Goal: Task Accomplishment & Management: Complete application form

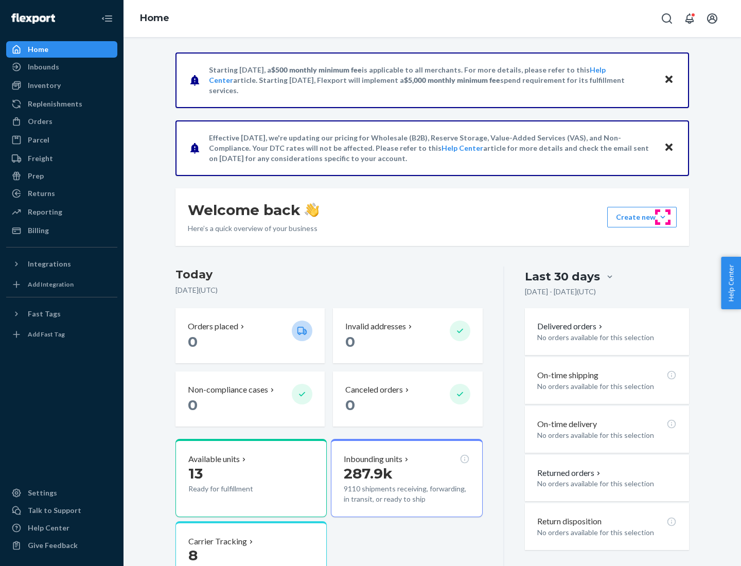
click at [663, 217] on button "Create new Create new inbound Create new order Create new product" at bounding box center [641, 217] width 69 height 21
click at [62, 67] on div "Inbounds" at bounding box center [61, 67] width 109 height 14
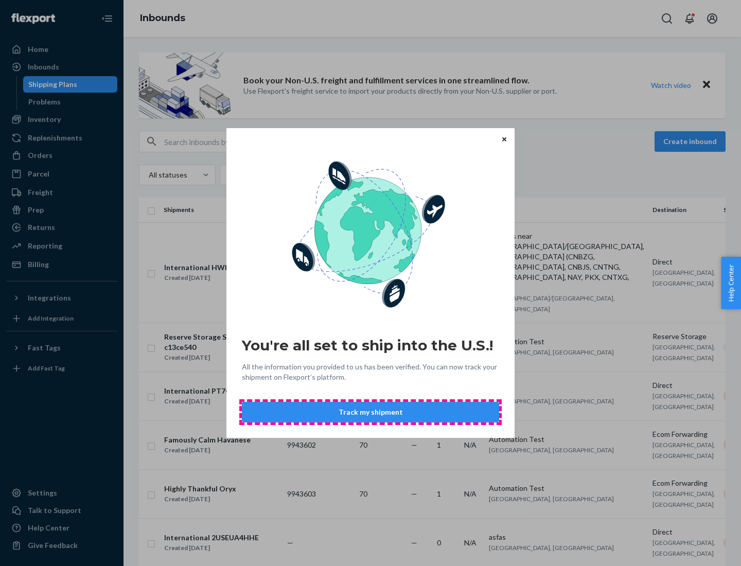
click at [370, 412] on button "Track my shipment" at bounding box center [370, 412] width 257 height 21
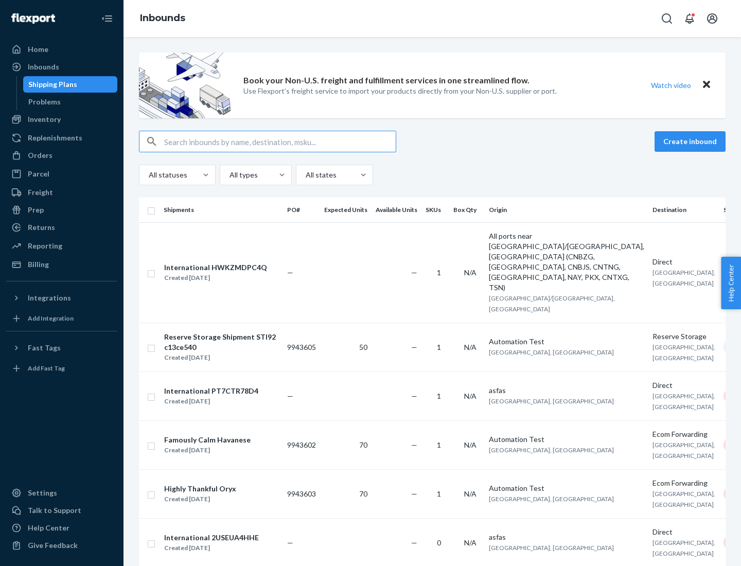
click at [691, 141] on button "Create inbound" at bounding box center [689, 141] width 71 height 21
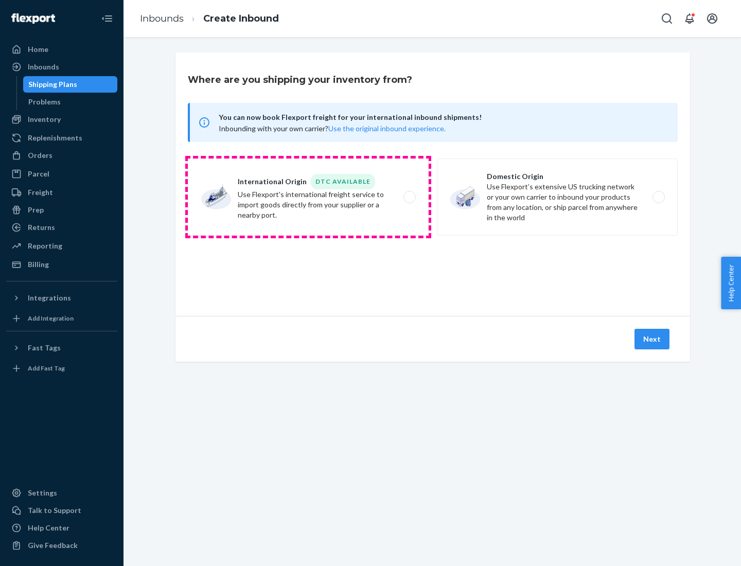
click at [308, 197] on label "International Origin DTC Available Use Flexport's international freight service…" at bounding box center [308, 196] width 241 height 77
click at [409, 197] on input "International Origin DTC Available Use Flexport's international freight service…" at bounding box center [412, 197] width 7 height 7
radio input "true"
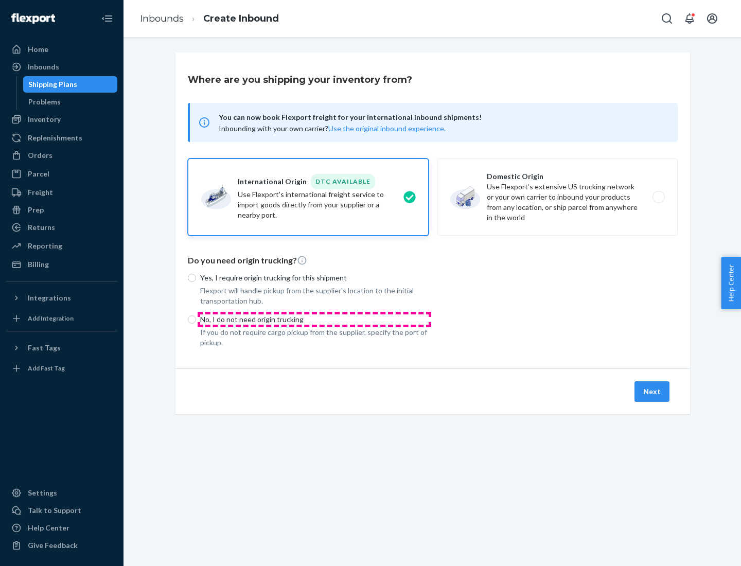
click at [314, 319] on p "No, I do not need origin trucking" at bounding box center [314, 319] width 228 height 10
click at [196, 319] on input "No, I do not need origin trucking" at bounding box center [192, 319] width 8 height 8
radio input "true"
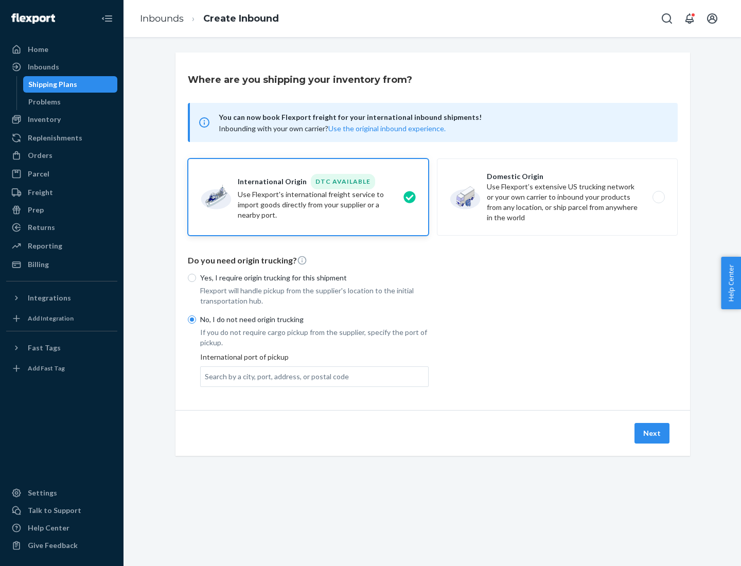
click at [274, 376] on div "Search by a city, port, address, or postal code" at bounding box center [277, 376] width 144 height 10
click at [206, 376] on input "Search by a city, port, address, or postal code" at bounding box center [205, 376] width 1 height 10
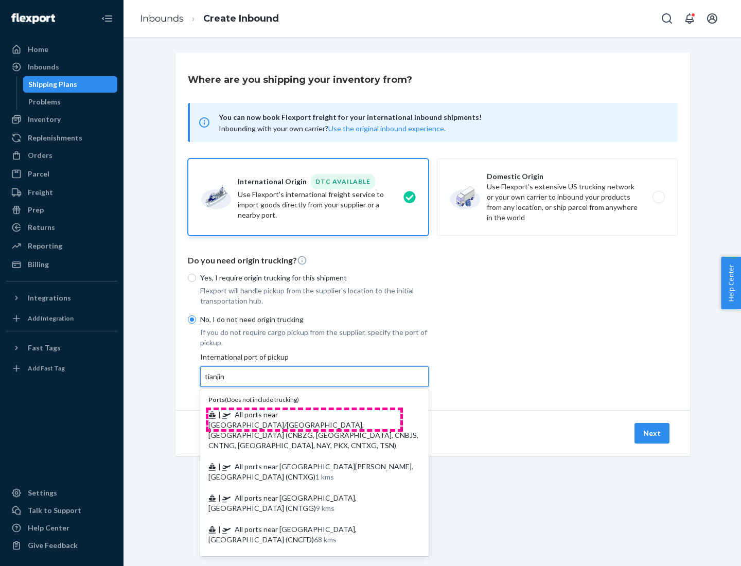
click at [304, 414] on span "| All ports near [GEOGRAPHIC_DATA]/[GEOGRAPHIC_DATA], [GEOGRAPHIC_DATA] (CNBZG,…" at bounding box center [313, 430] width 210 height 40
click at [226, 382] on input "tianjin" at bounding box center [215, 376] width 21 height 10
type input "All ports near [GEOGRAPHIC_DATA]/[GEOGRAPHIC_DATA], [GEOGRAPHIC_DATA] (CNBZG, […"
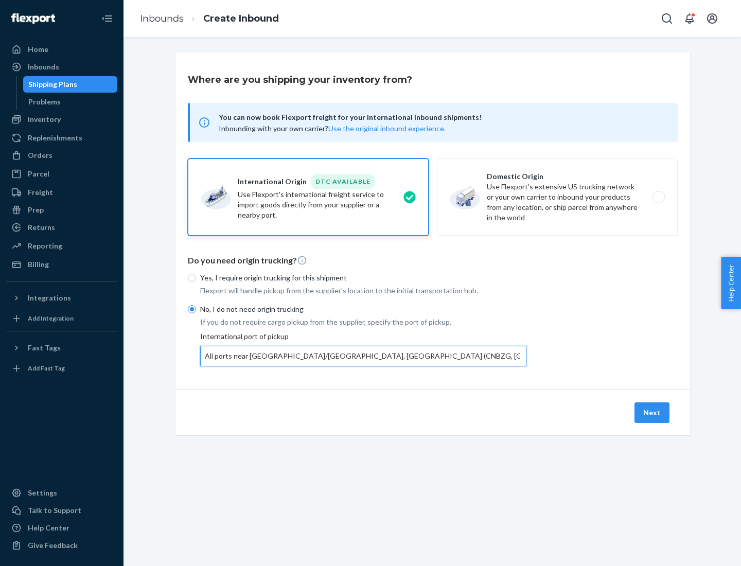
click at [652, 412] on button "Next" at bounding box center [651, 412] width 35 height 21
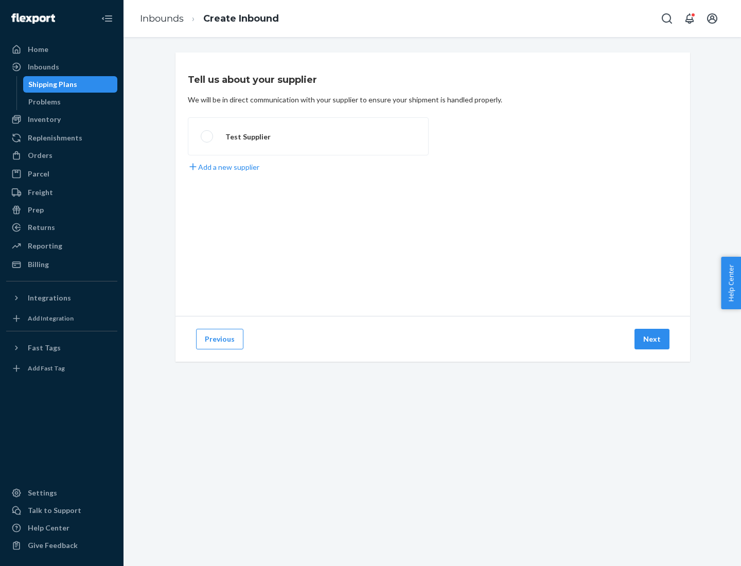
click at [308, 136] on label "Test Supplier" at bounding box center [308, 136] width 241 height 38
click at [207, 136] on input "Test Supplier" at bounding box center [204, 136] width 7 height 7
radio input "true"
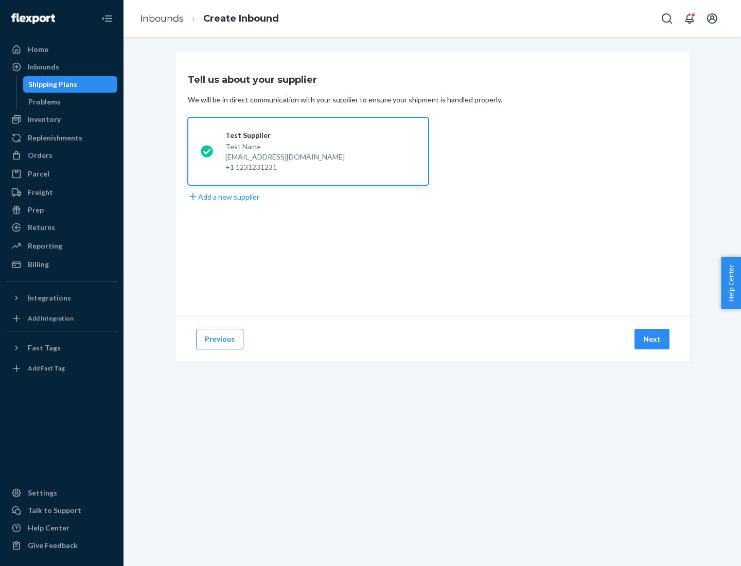
click at [652, 339] on button "Next" at bounding box center [651, 339] width 35 height 21
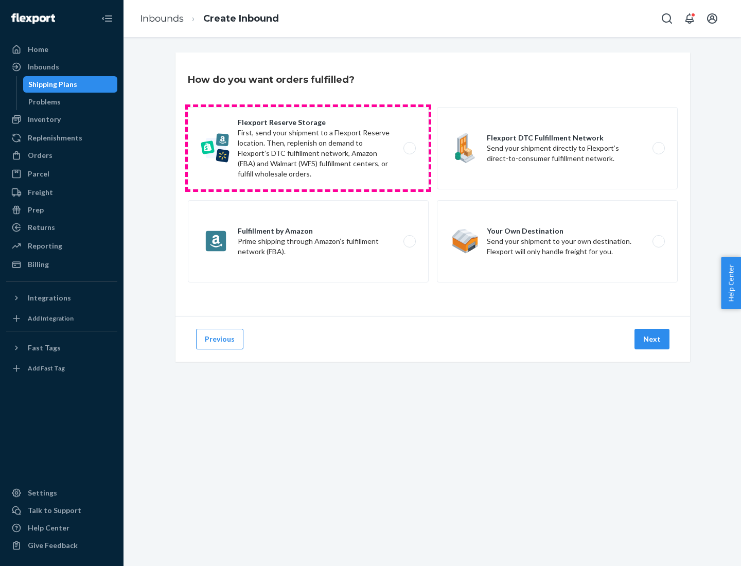
click at [308, 148] on label "Flexport Reserve Storage First, send your shipment to a Flexport Reserve locati…" at bounding box center [308, 148] width 241 height 82
click at [409, 148] on input "Flexport Reserve Storage First, send your shipment to a Flexport Reserve locati…" at bounding box center [412, 148] width 7 height 7
radio input "true"
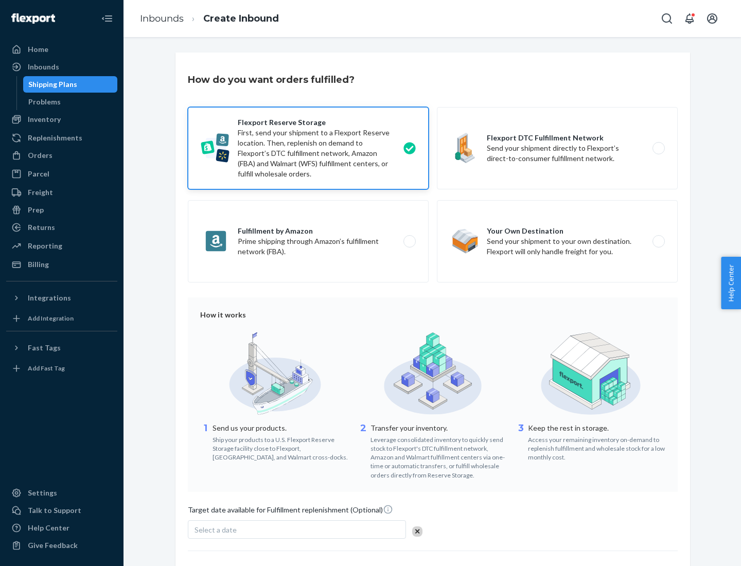
scroll to position [84, 0]
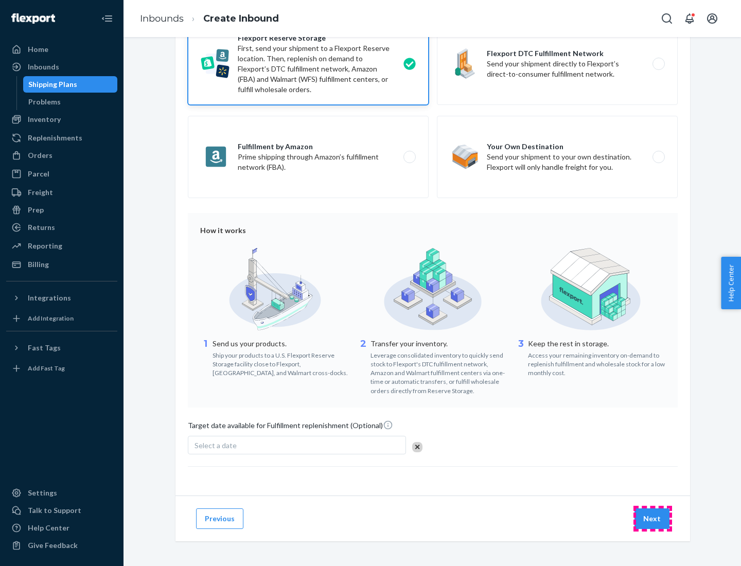
click at [652, 518] on button "Next" at bounding box center [651, 518] width 35 height 21
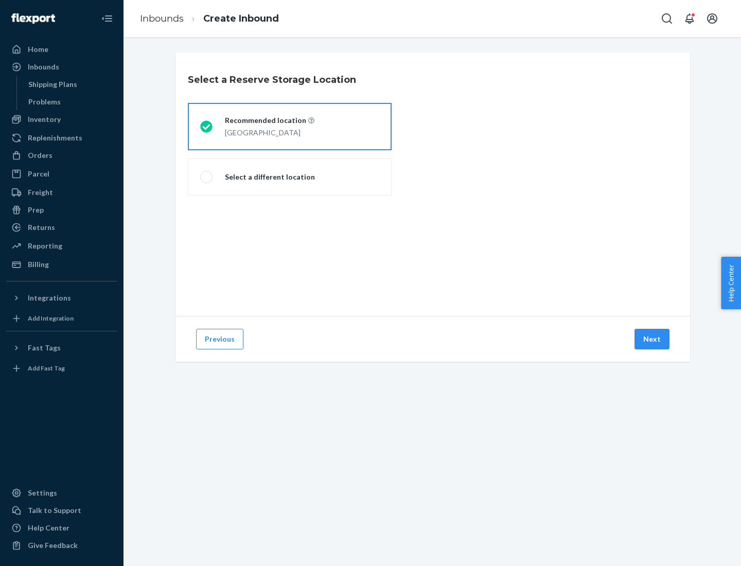
click at [290, 127] on div "[GEOGRAPHIC_DATA]" at bounding box center [270, 132] width 90 height 12
click at [207, 127] on input "Recommended location [GEOGRAPHIC_DATA]" at bounding box center [203, 126] width 7 height 7
click at [652, 339] on button "Next" at bounding box center [651, 339] width 35 height 21
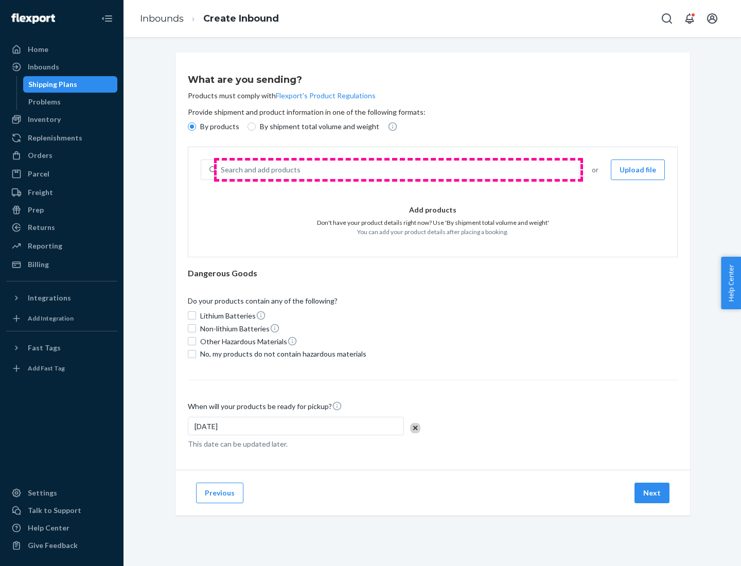
click at [398, 170] on div "Search and add products" at bounding box center [398, 169] width 362 height 19
click at [222, 170] on input "Search and add products" at bounding box center [221, 170] width 1 height 10
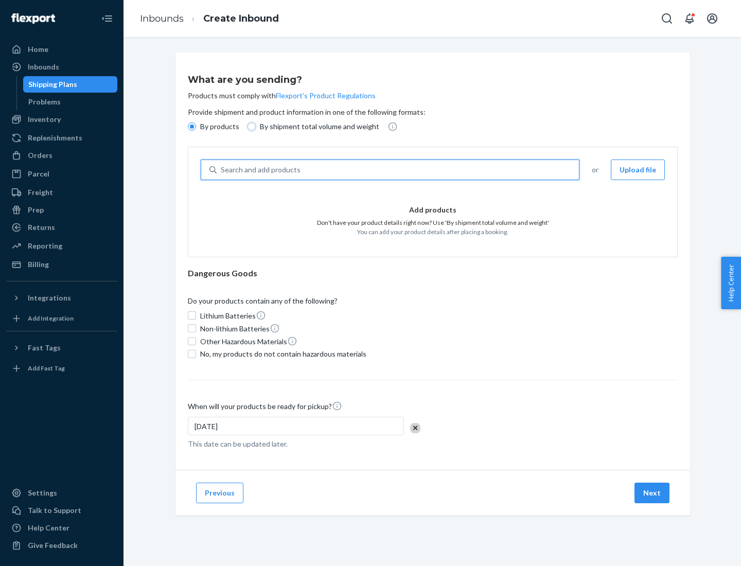
click at [250, 127] on input "By shipment total volume and weight" at bounding box center [251, 126] width 8 height 8
radio input "true"
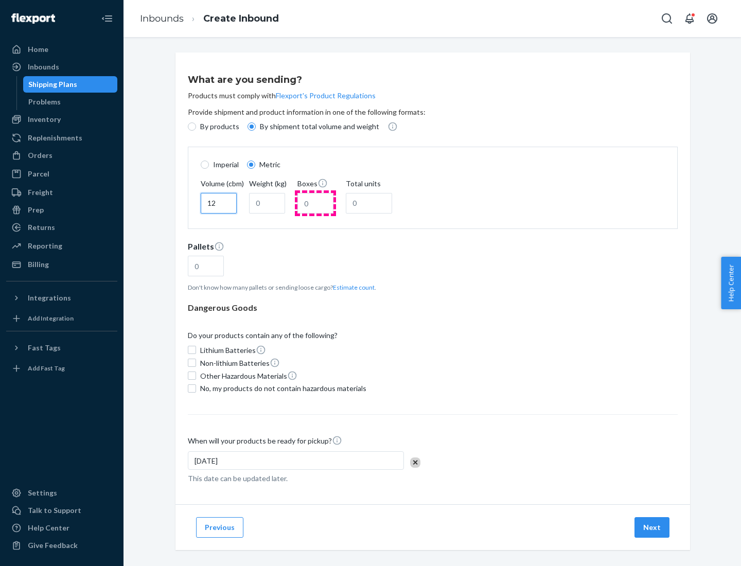
type input "12"
type input "22"
type input "222"
type input "121"
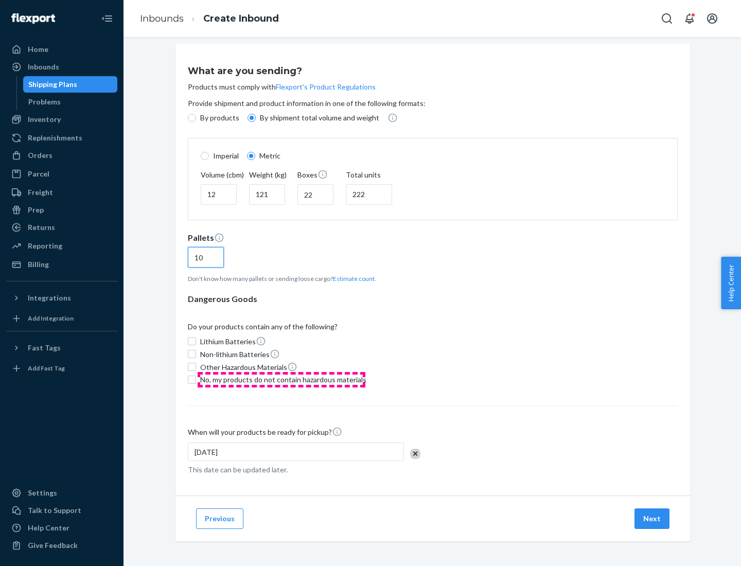
type input "10"
click at [281, 379] on span "No, my products do not contain hazardous materials" at bounding box center [283, 379] width 166 height 10
click at [196, 379] on input "No, my products do not contain hazardous materials" at bounding box center [192, 380] width 8 height 8
checkbox input "true"
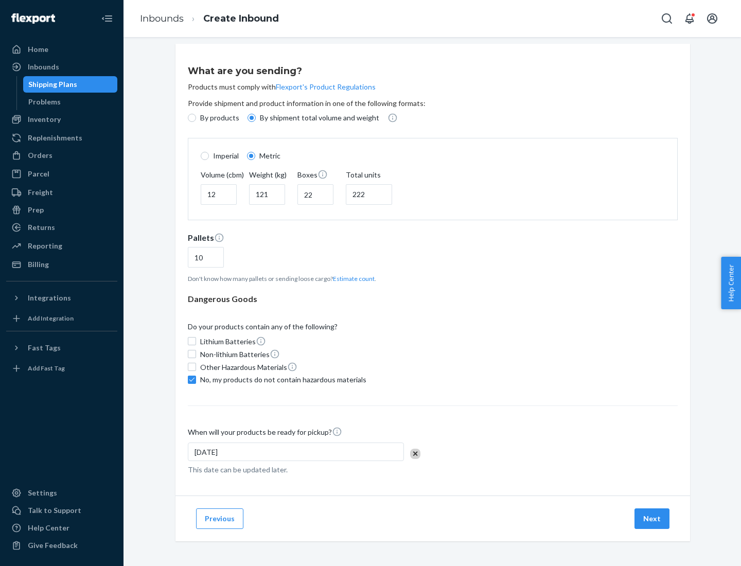
click at [652, 518] on button "Next" at bounding box center [651, 518] width 35 height 21
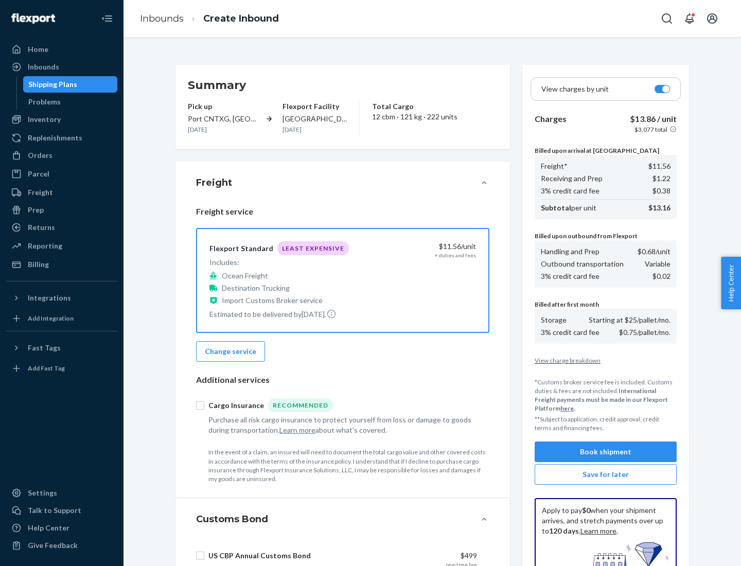
scroll to position [150, 0]
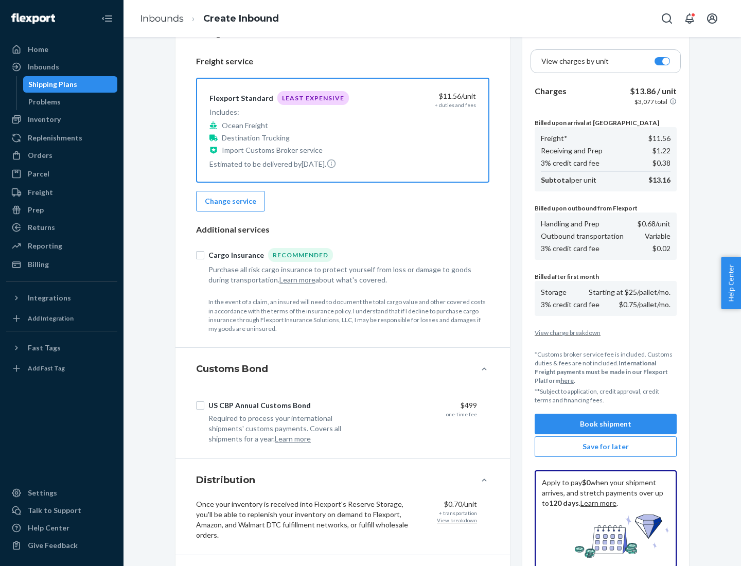
click at [605, 424] on button "Book shipment" at bounding box center [605, 424] width 142 height 21
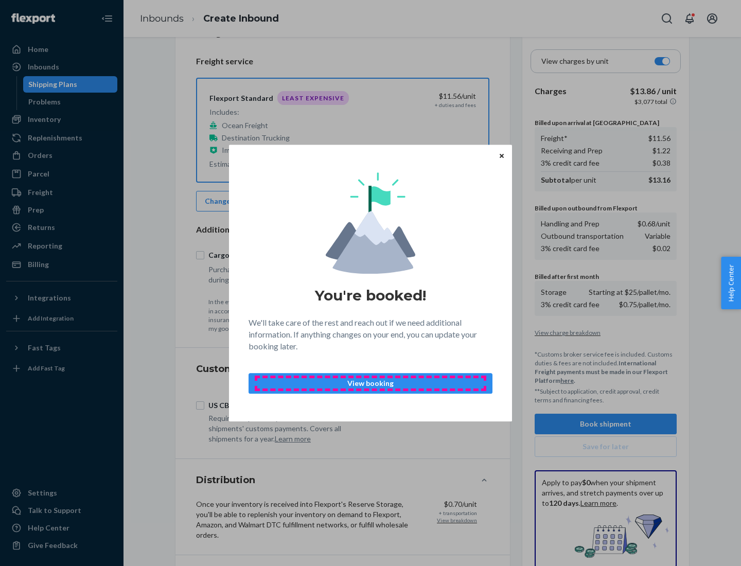
click at [370, 383] on p "View booking" at bounding box center [370, 383] width 226 height 10
